Goal: Find contact information: Find contact information

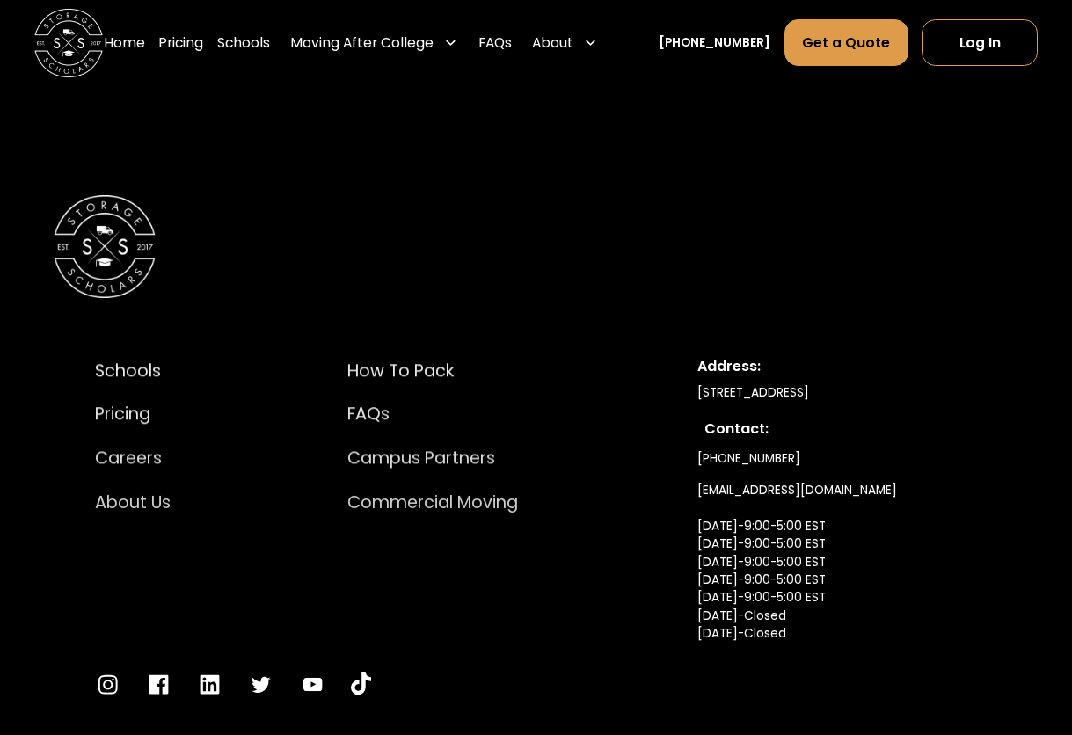
scroll to position [9347, 0]
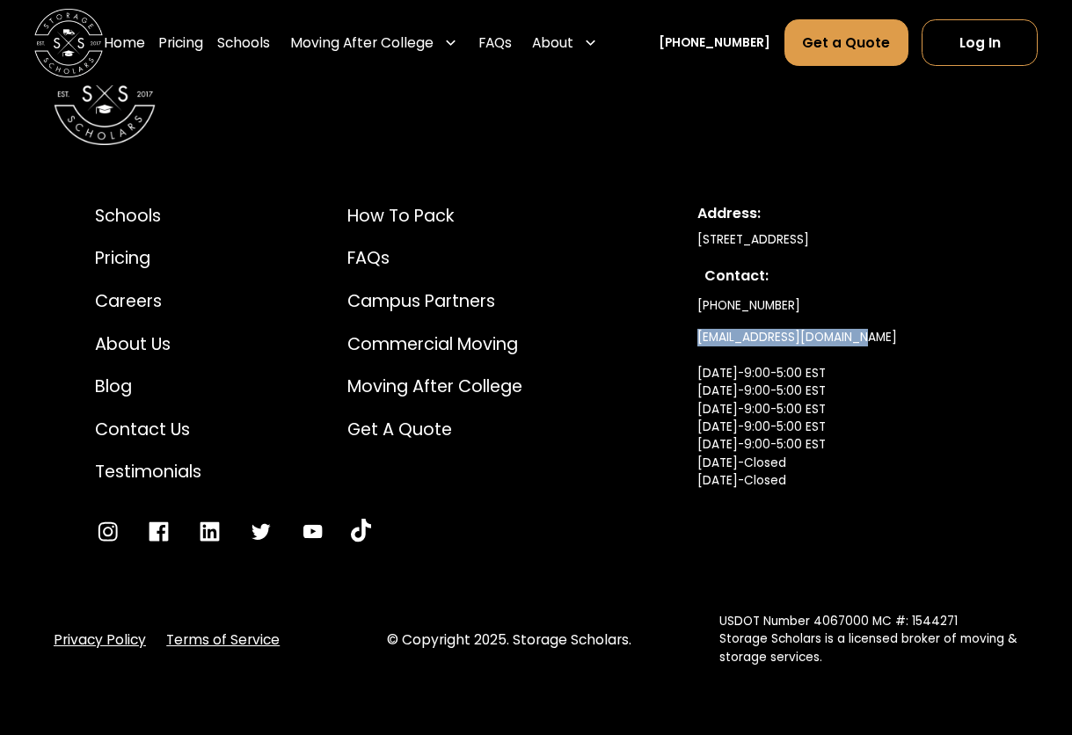
drag, startPoint x: 868, startPoint y: 341, endPoint x: 684, endPoint y: 334, distance: 184.0
click at [684, 334] on div "Schools Pricing Careers About Us Blog Contact Us Testimonials How to Pack FAQs …" at bounding box center [536, 374] width 965 height 424
copy link "[EMAIL_ADDRESS][DOMAIN_NAME]"
click at [683, 310] on div "Schools Pricing Careers About Us Blog Contact Us Testimonials How to Pack FAQs …" at bounding box center [536, 374] width 965 height 424
drag, startPoint x: 685, startPoint y: 308, endPoint x: 805, endPoint y: 310, distance: 119.6
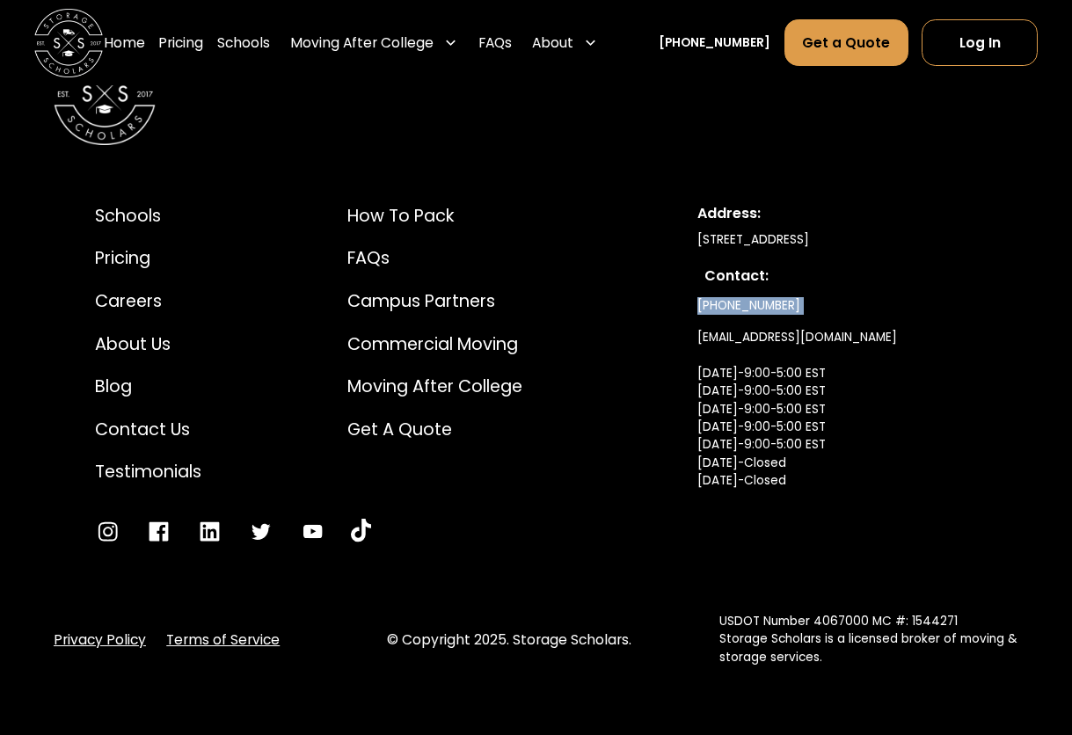
click at [805, 310] on div "Schools Pricing Careers About Us Blog Contact Us Testimonials How to Pack FAQs …" at bounding box center [536, 374] width 965 height 424
copy link "[PHONE_NUMBER]"
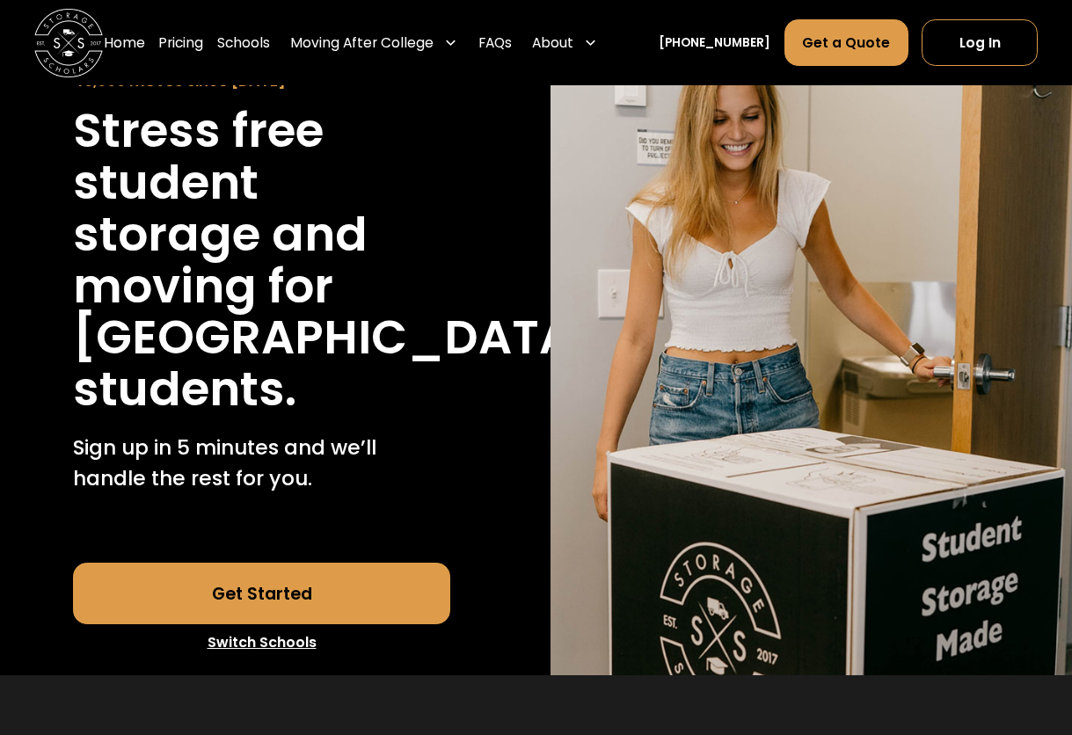
scroll to position [0, 0]
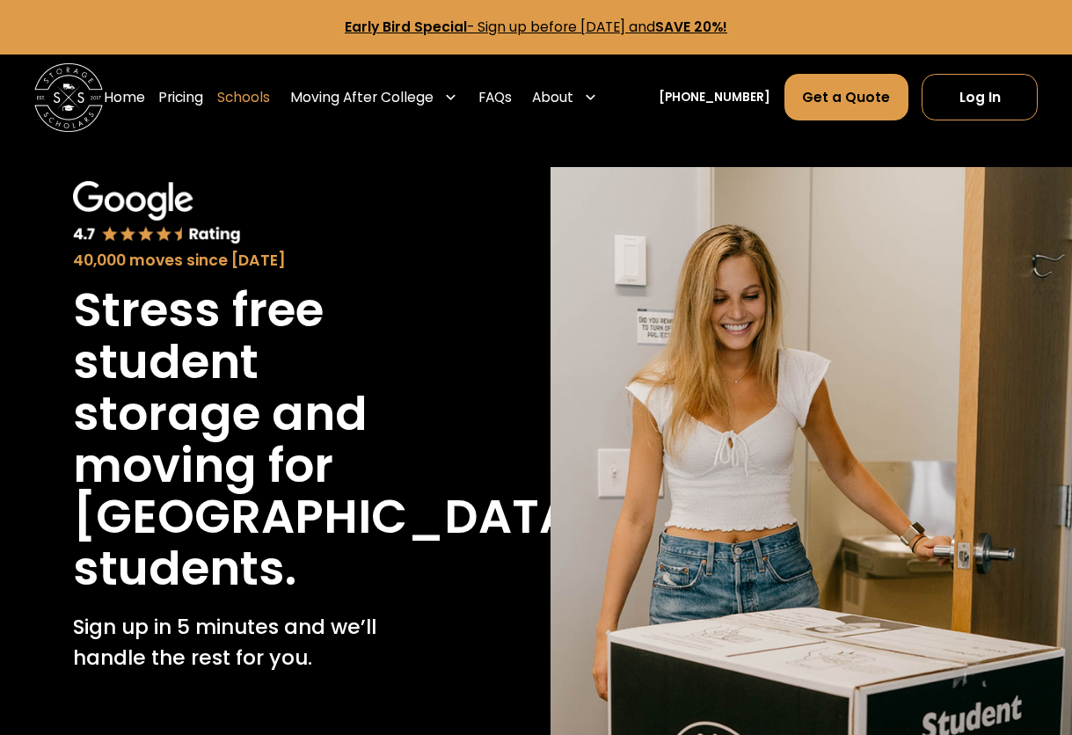
click at [270, 100] on link "Schools" at bounding box center [243, 97] width 53 height 47
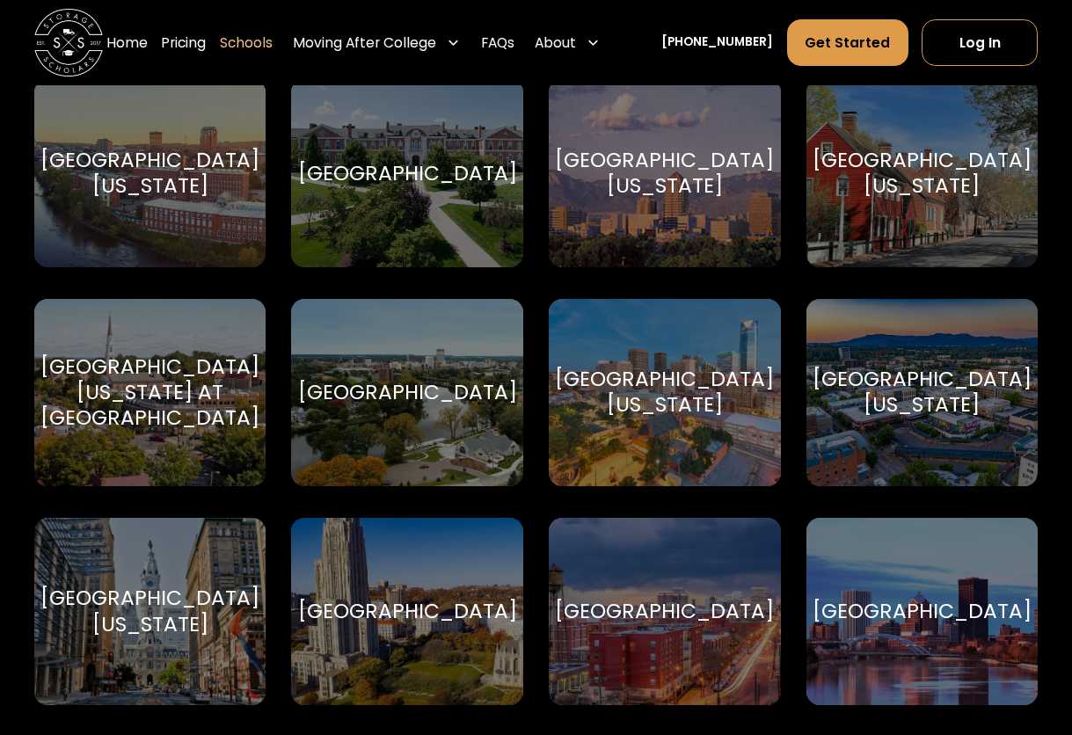
scroll to position [9229, 0]
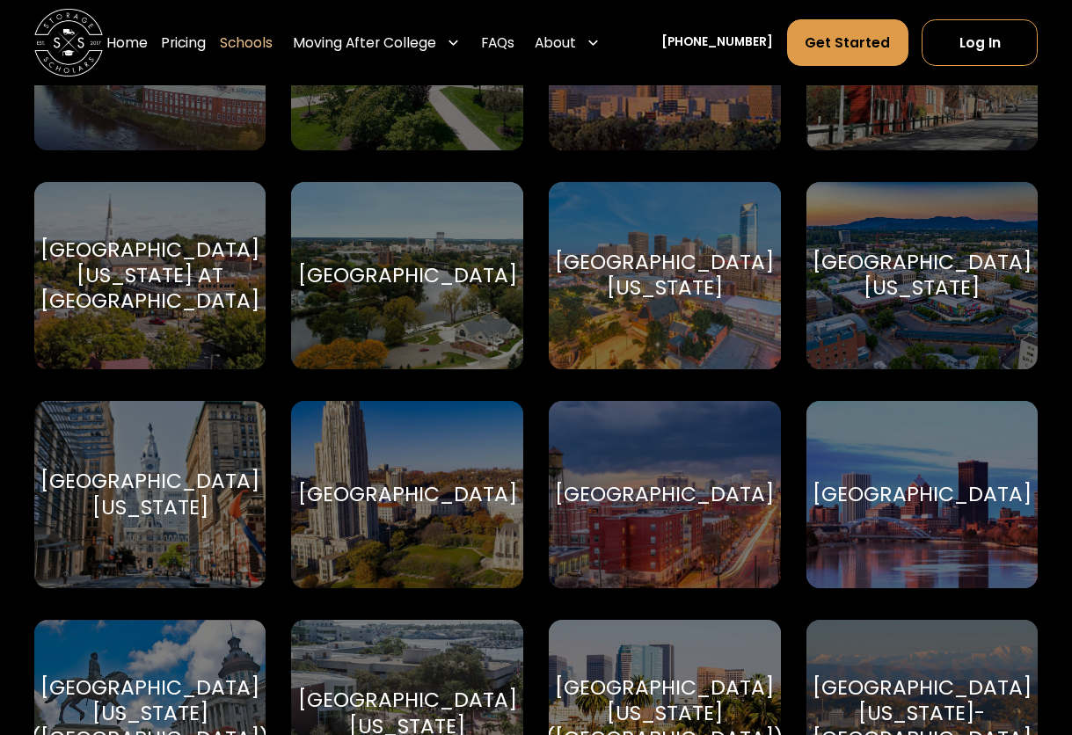
click at [579, 495] on div "[GEOGRAPHIC_DATA]" at bounding box center [664, 495] width 219 height 26
